Goal: Task Accomplishment & Management: Manage account settings

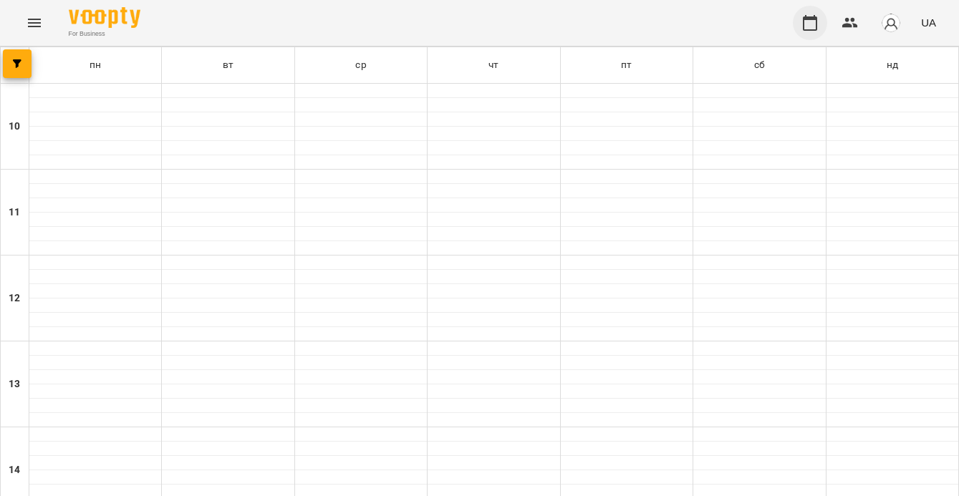
click at [820, 24] on button "button" at bounding box center [809, 23] width 34 height 34
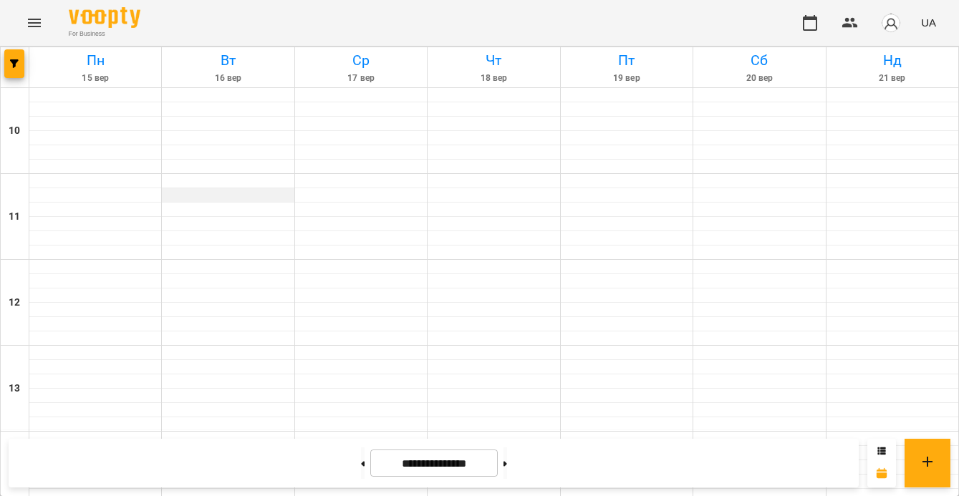
scroll to position [773, 0]
click at [14, 58] on button "button" at bounding box center [14, 63] width 20 height 29
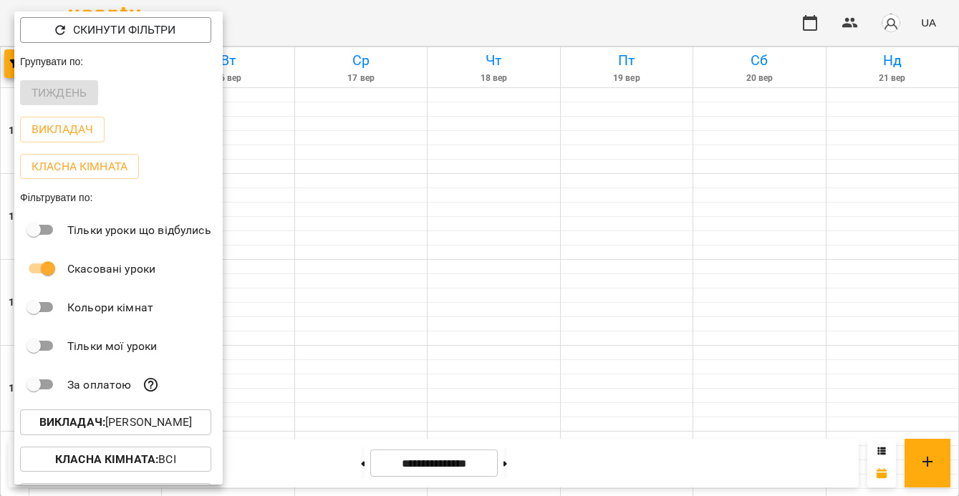
click at [162, 431] on p "Викладач : Денис Пущало" at bounding box center [115, 422] width 152 height 17
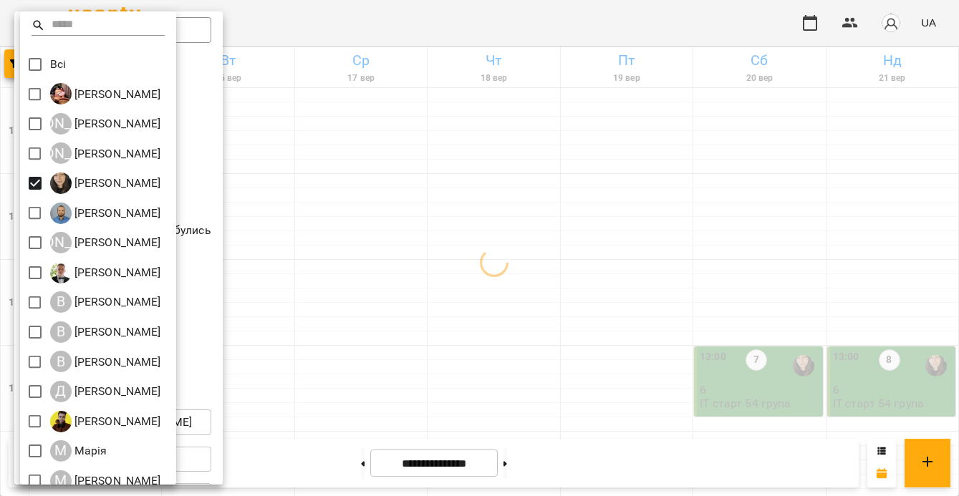
click at [597, 329] on div at bounding box center [479, 248] width 959 height 496
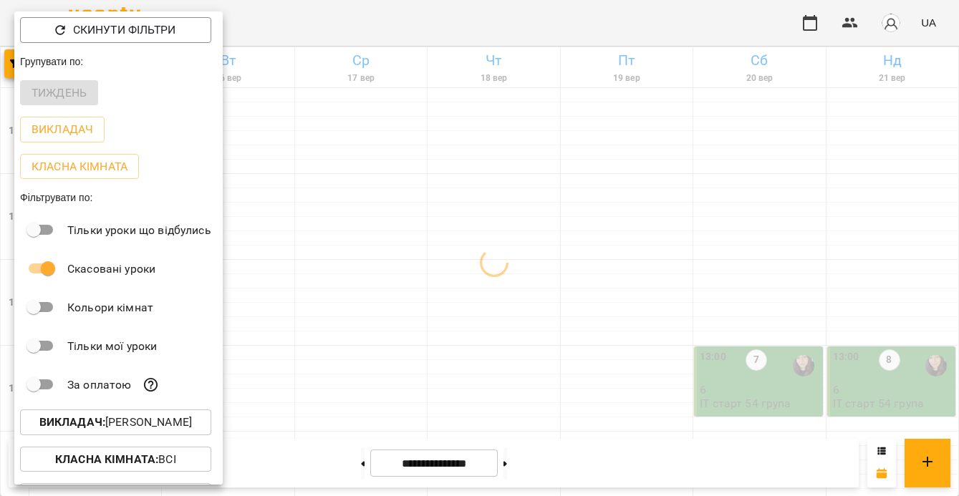
click at [597, 329] on div at bounding box center [479, 248] width 959 height 496
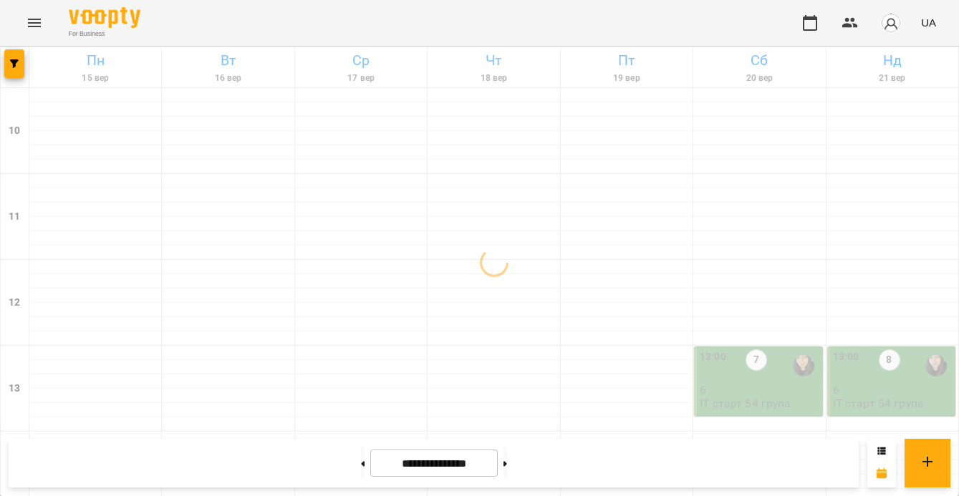
scroll to position [196, 0]
click at [507, 472] on button at bounding box center [505, 462] width 4 height 31
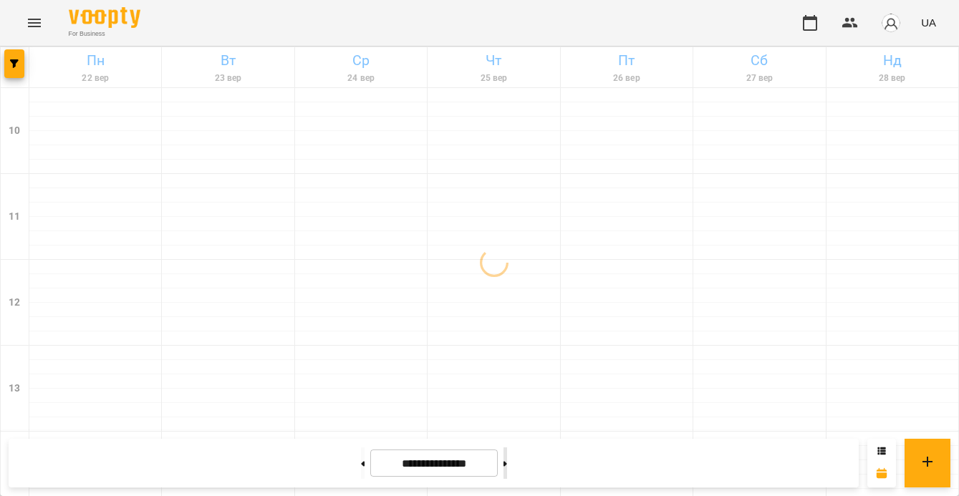
click at [507, 472] on button at bounding box center [505, 462] width 4 height 31
type input "**********"
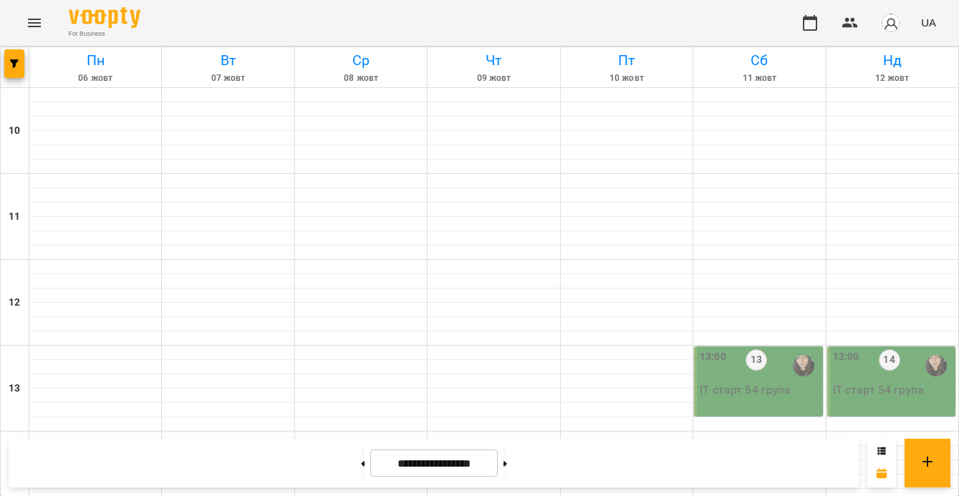
scroll to position [47, 0]
click at [361, 461] on icon at bounding box center [363, 463] width 4 height 5
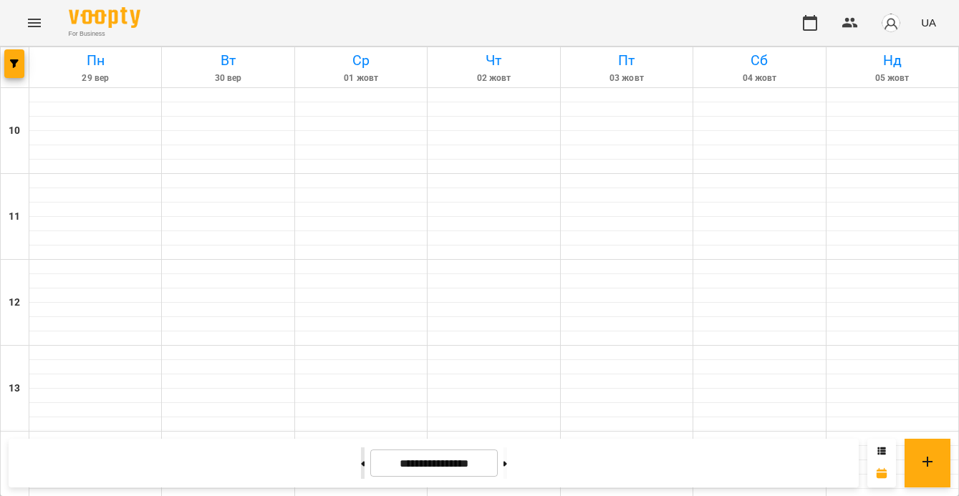
click at [361, 461] on icon at bounding box center [363, 463] width 4 height 5
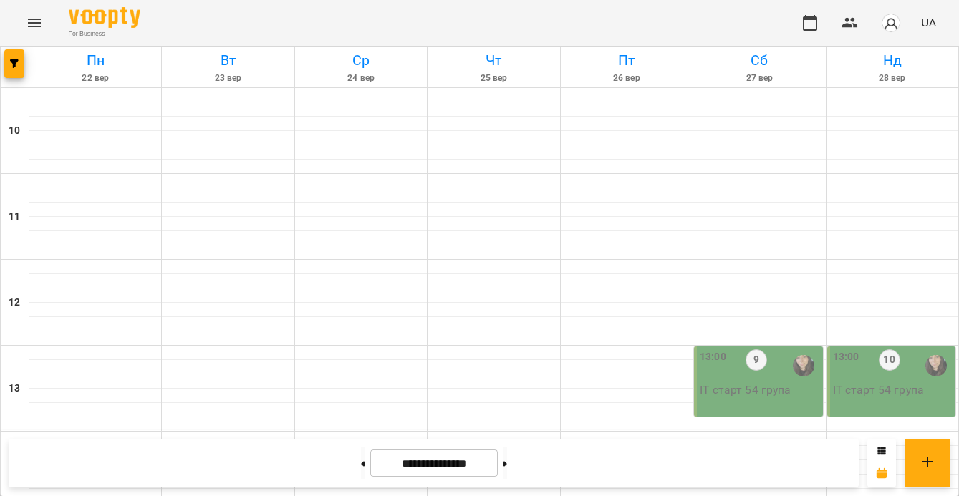
scroll to position [573, 0]
click at [14, 66] on icon "button" at bounding box center [14, 63] width 9 height 9
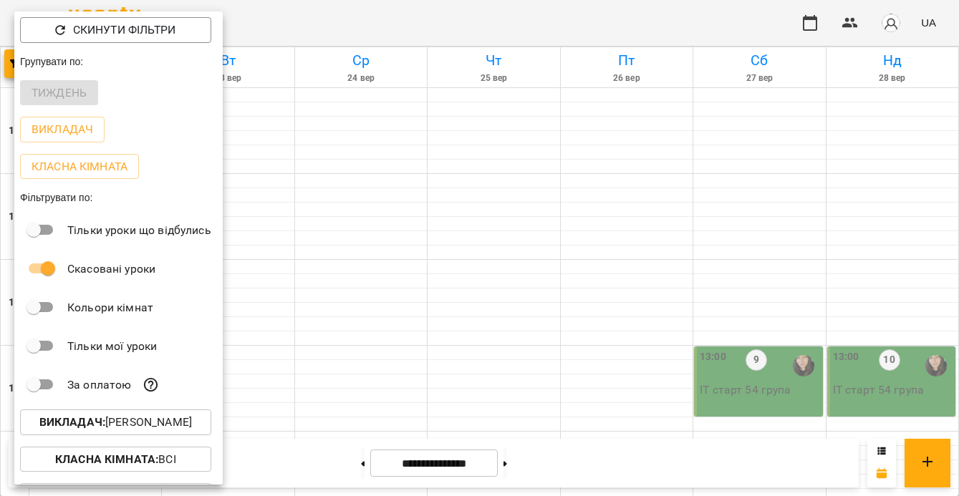
click at [126, 423] on p "Викладач : Анастасія Герус" at bounding box center [115, 422] width 152 height 17
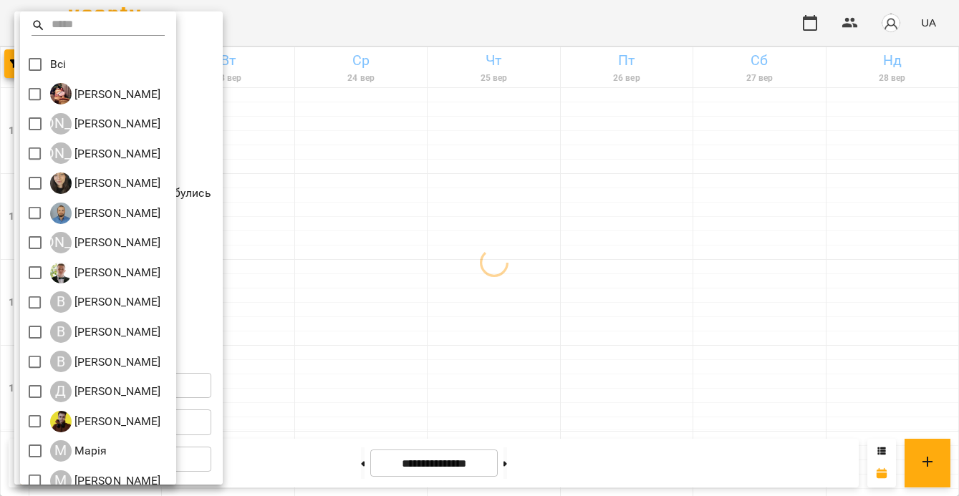
scroll to position [222, 0]
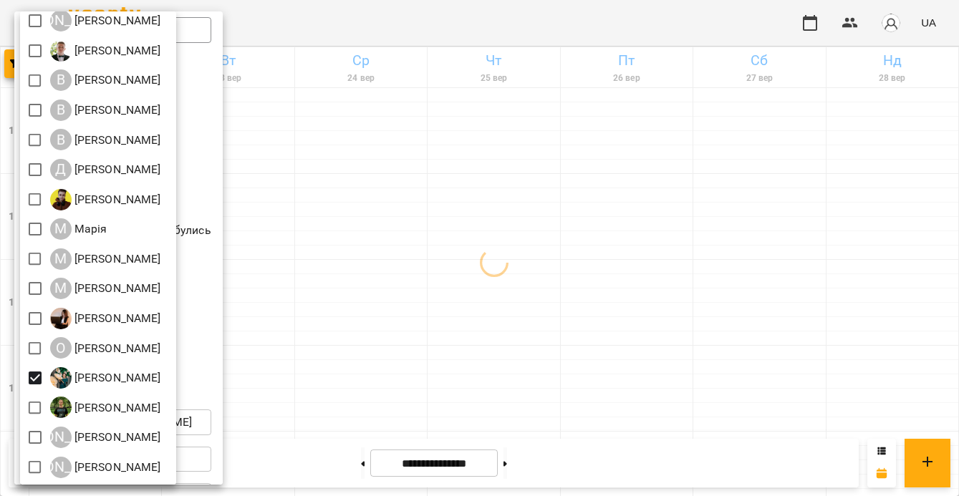
click at [408, 367] on div at bounding box center [479, 248] width 959 height 496
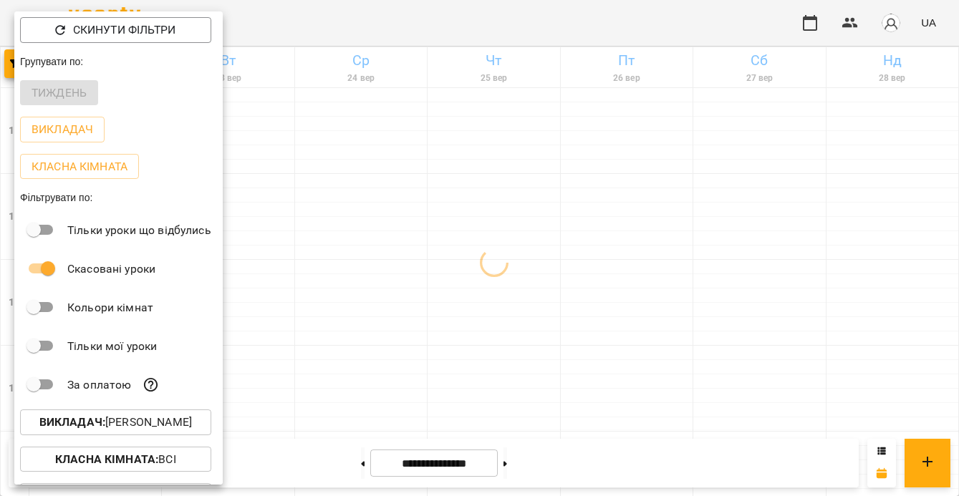
click at [414, 336] on div at bounding box center [479, 248] width 959 height 496
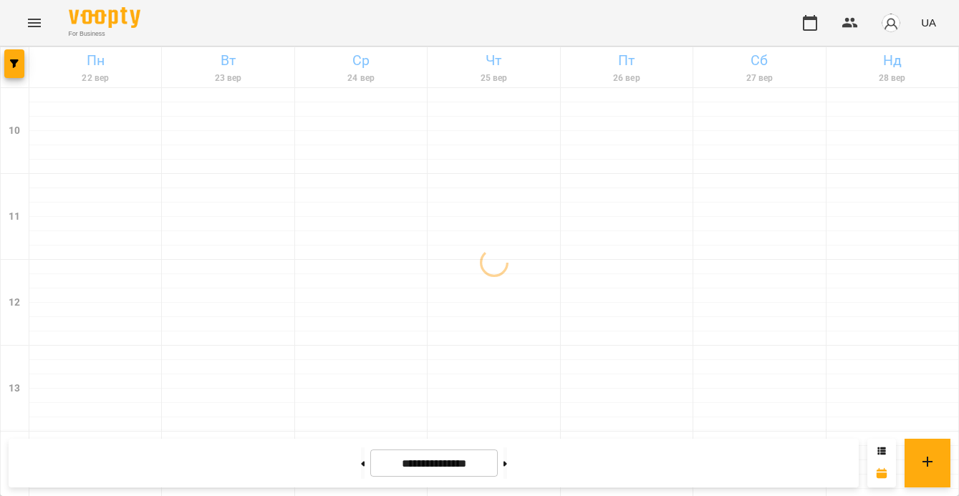
scroll to position [773, 0]
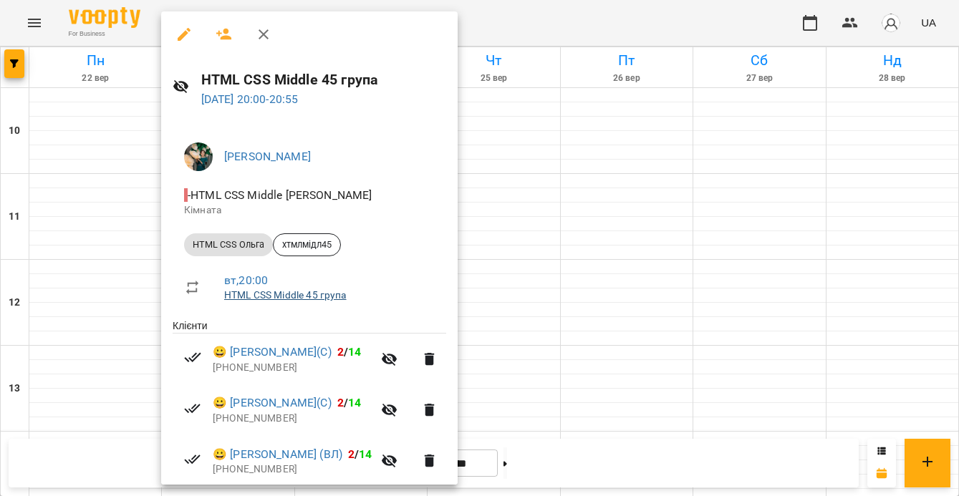
click at [299, 293] on link "HTML CSS Middle 45 група" at bounding box center [285, 294] width 122 height 11
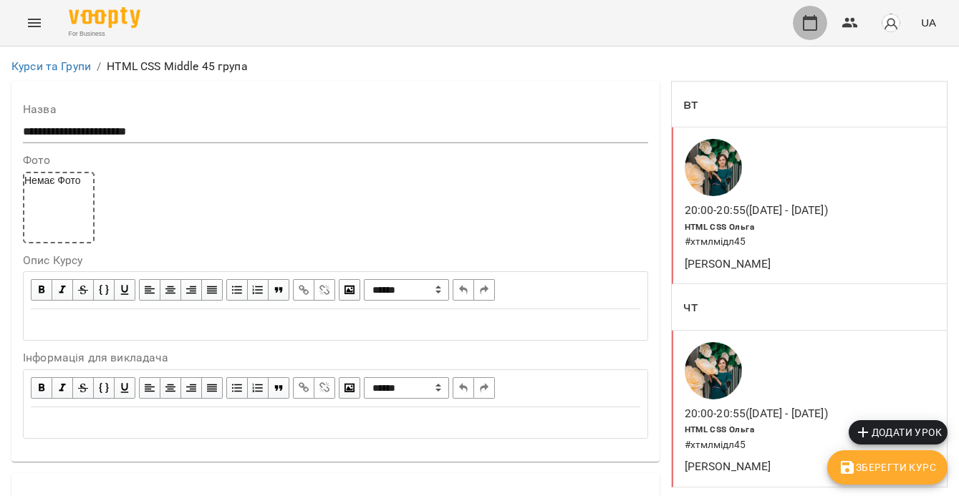
click at [808, 28] on icon "button" at bounding box center [809, 22] width 17 height 17
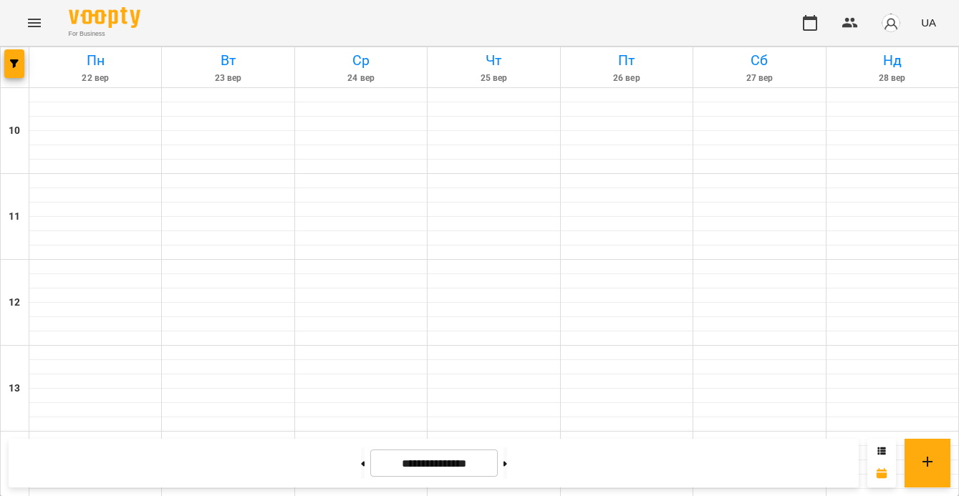
scroll to position [760, 0]
click at [361, 467] on button at bounding box center [363, 462] width 4 height 31
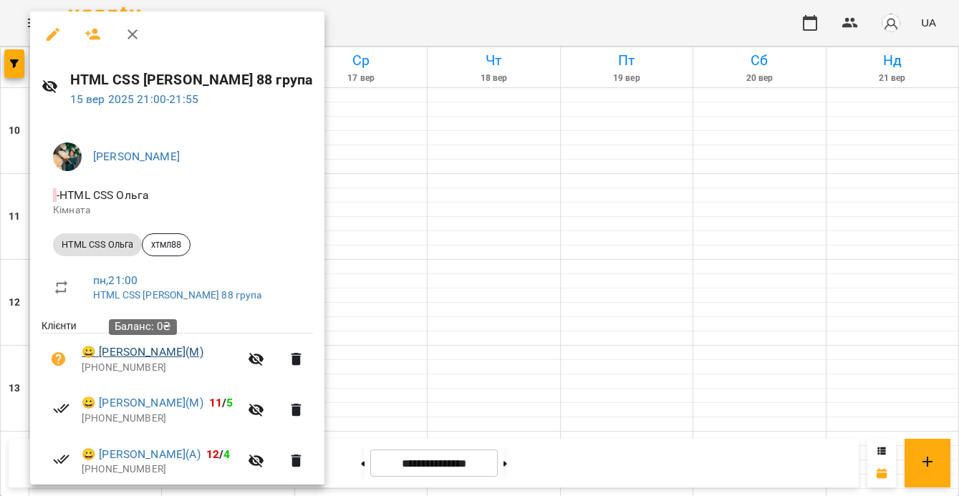
scroll to position [205, 0]
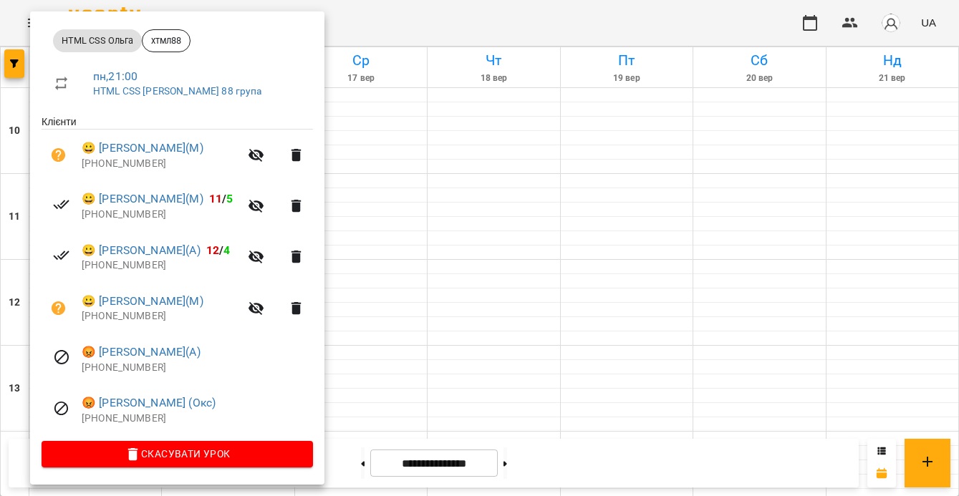
click at [405, 141] on div at bounding box center [479, 248] width 959 height 496
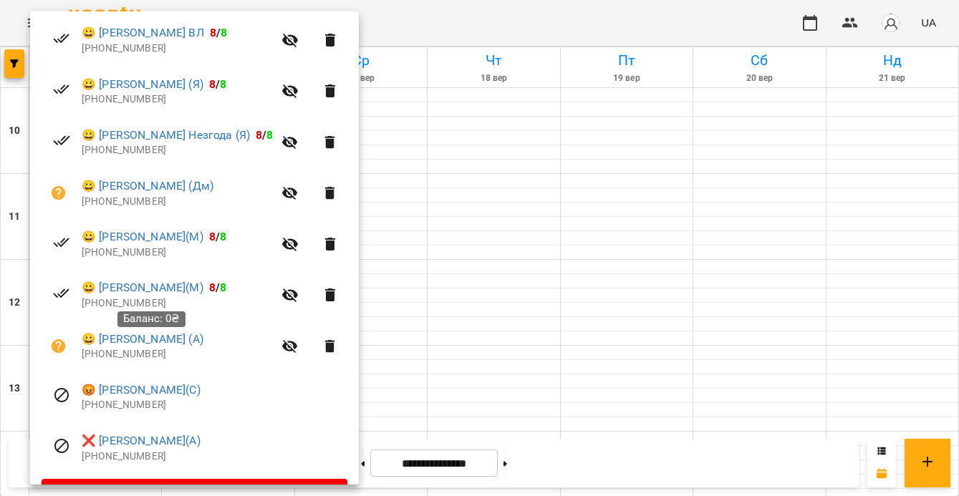
scroll to position [409, 0]
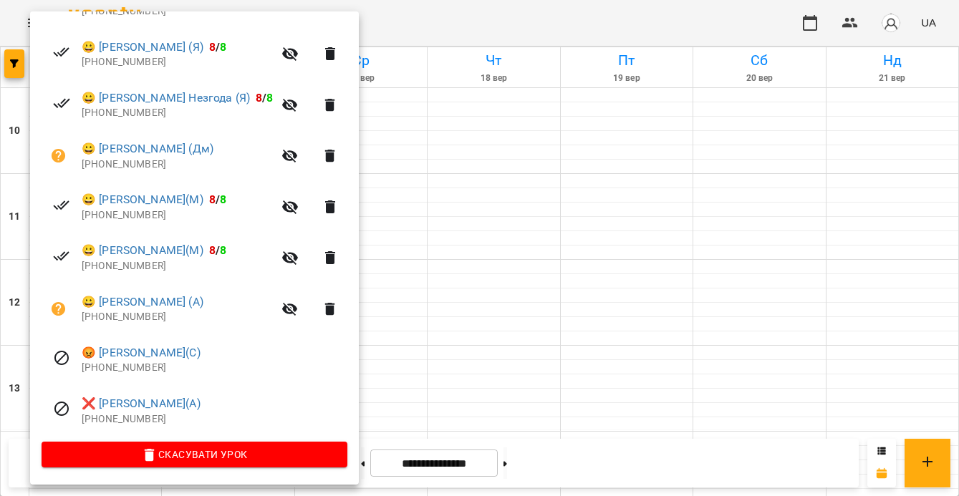
click at [493, 125] on div at bounding box center [479, 248] width 959 height 496
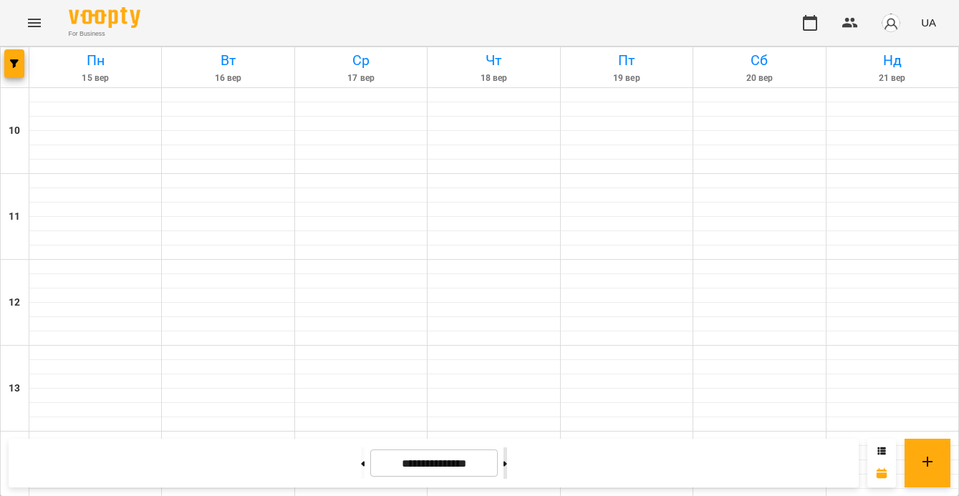
click at [507, 464] on button at bounding box center [505, 462] width 4 height 31
type input "**********"
